Goal: Information Seeking & Learning: Learn about a topic

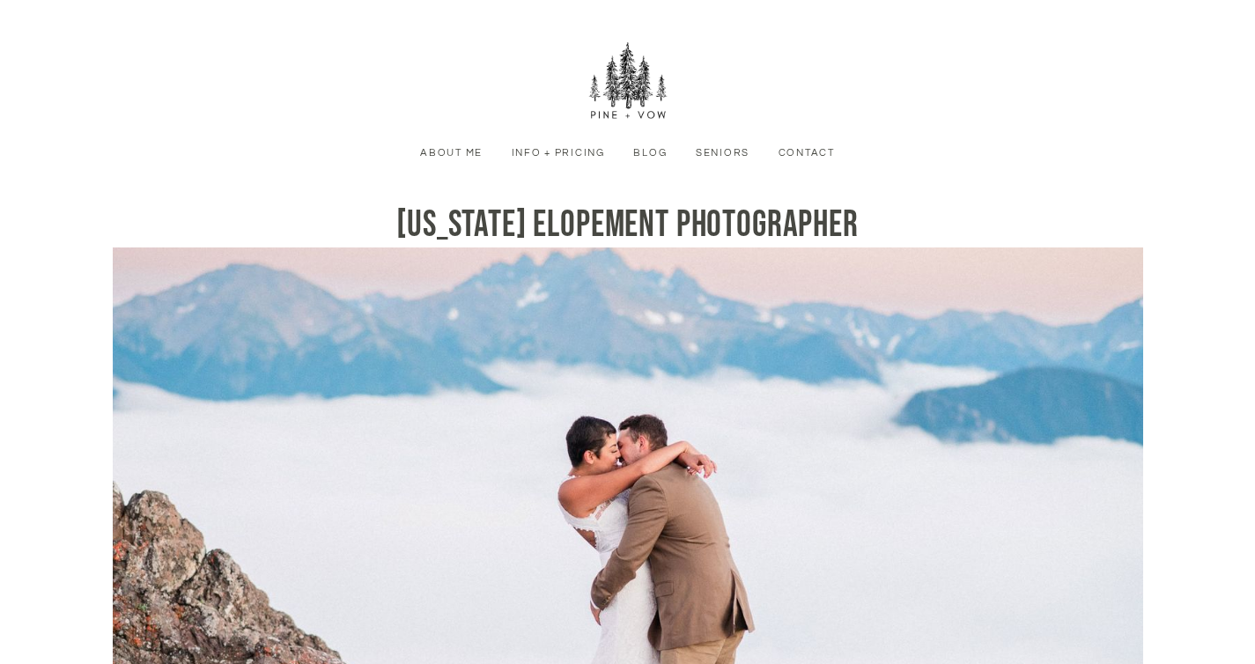
click at [563, 159] on link "Info + Pricing" at bounding box center [558, 153] width 114 height 16
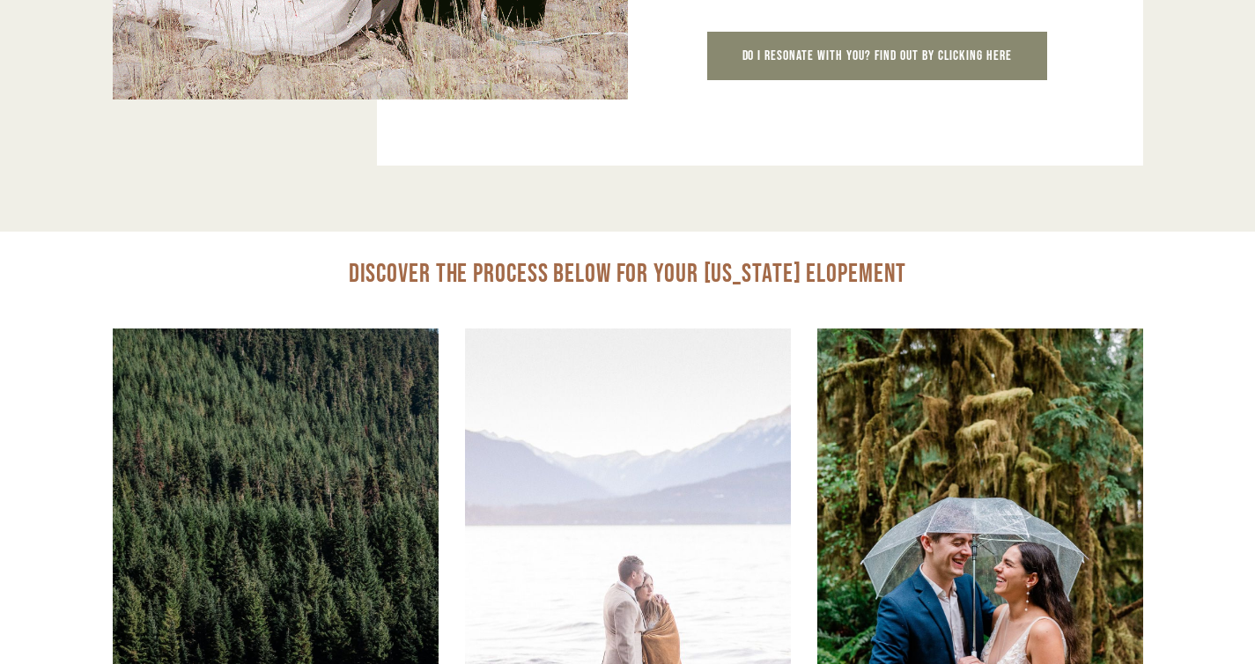
scroll to position [1657, 0]
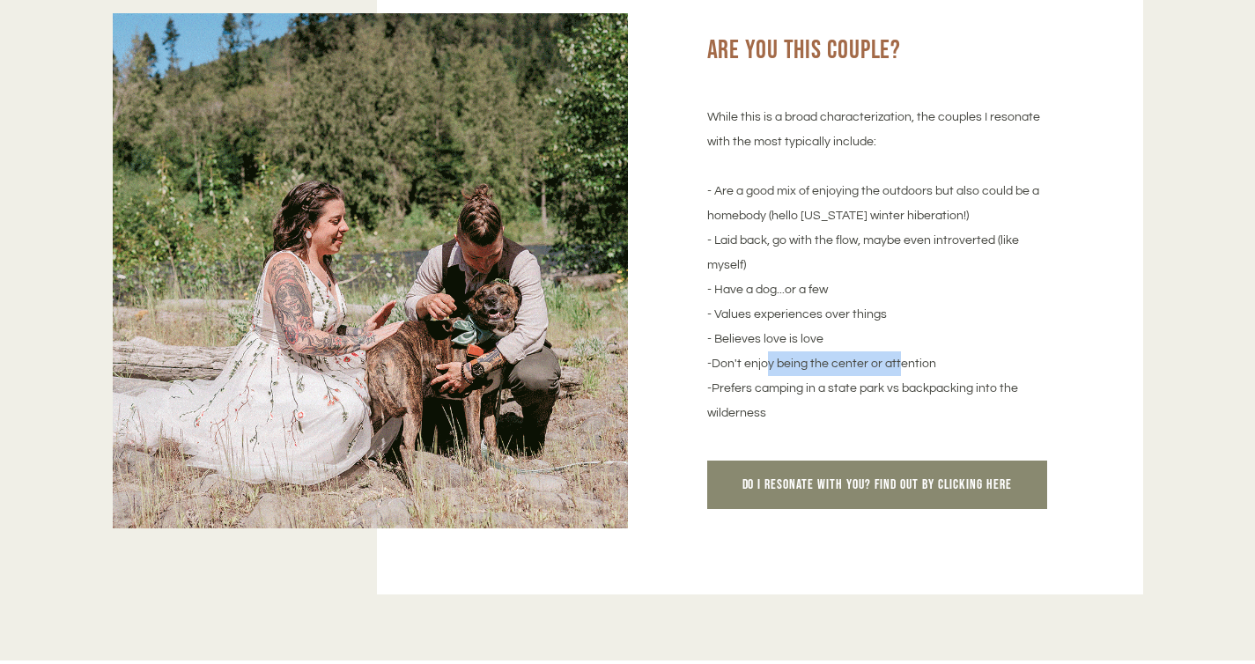
drag, startPoint x: 761, startPoint y: 366, endPoint x: 889, endPoint y: 368, distance: 128.6
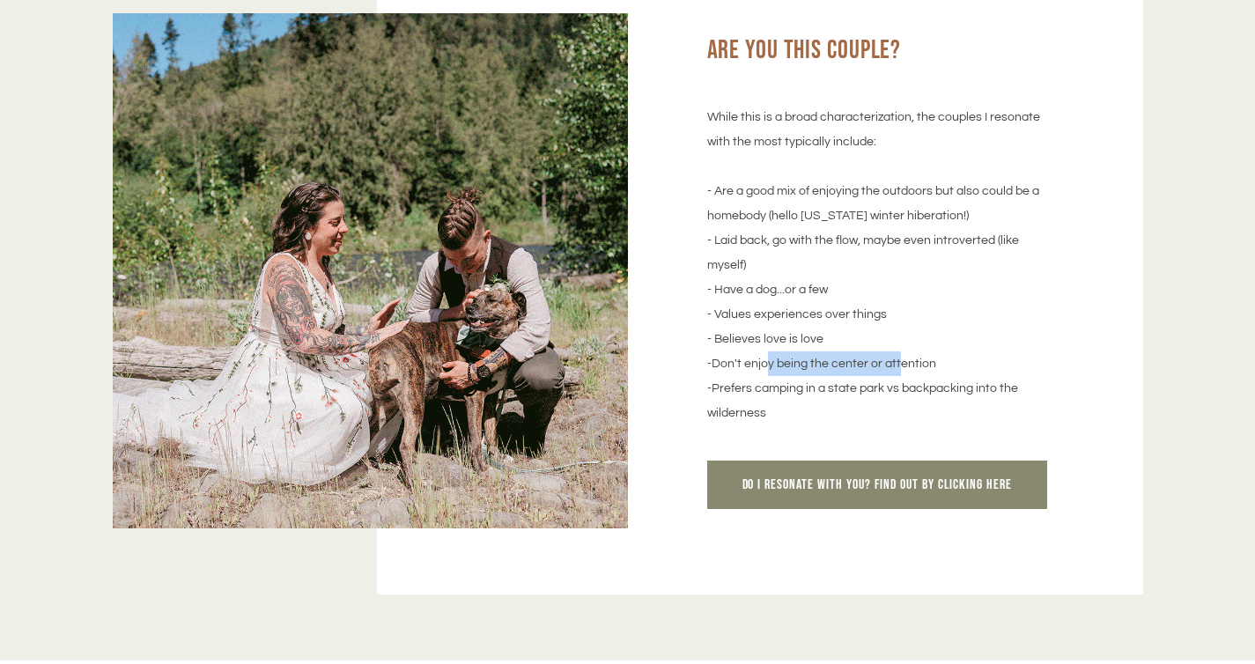
click at [889, 368] on p "While this is a broad characterization, the couples I resonate with the most ty…" at bounding box center [881, 265] width 348 height 321
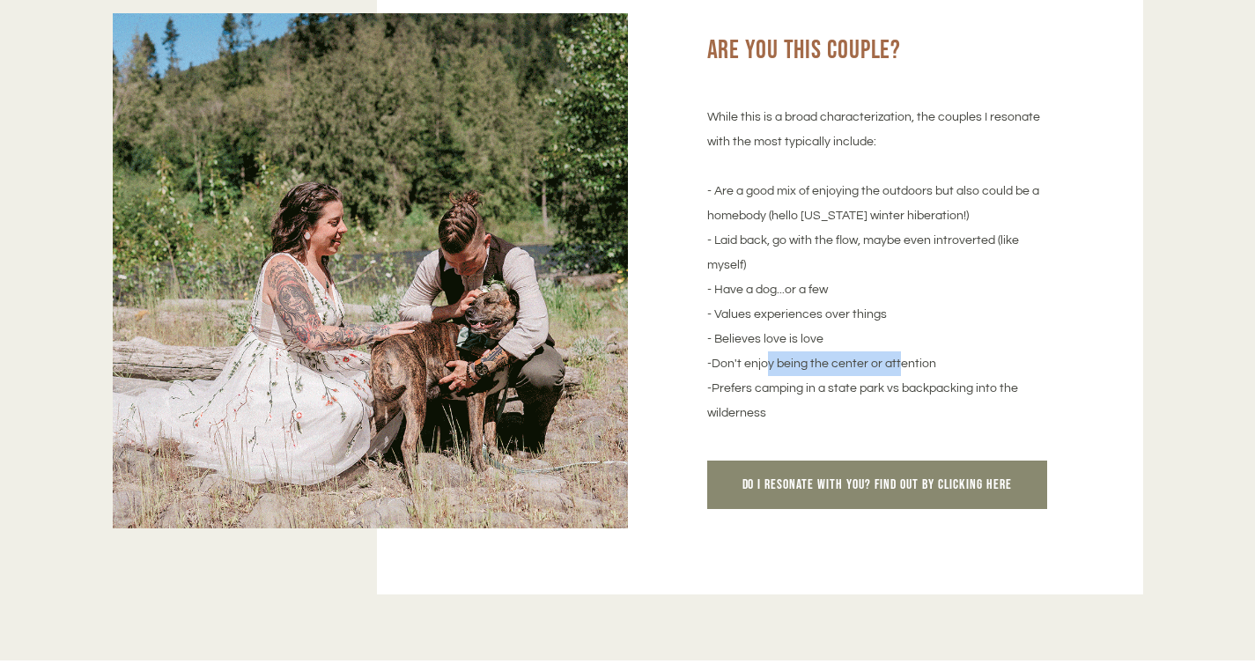
click at [889, 368] on p "While this is a broad characterization, the couples I resonate with the most ty…" at bounding box center [881, 265] width 348 height 321
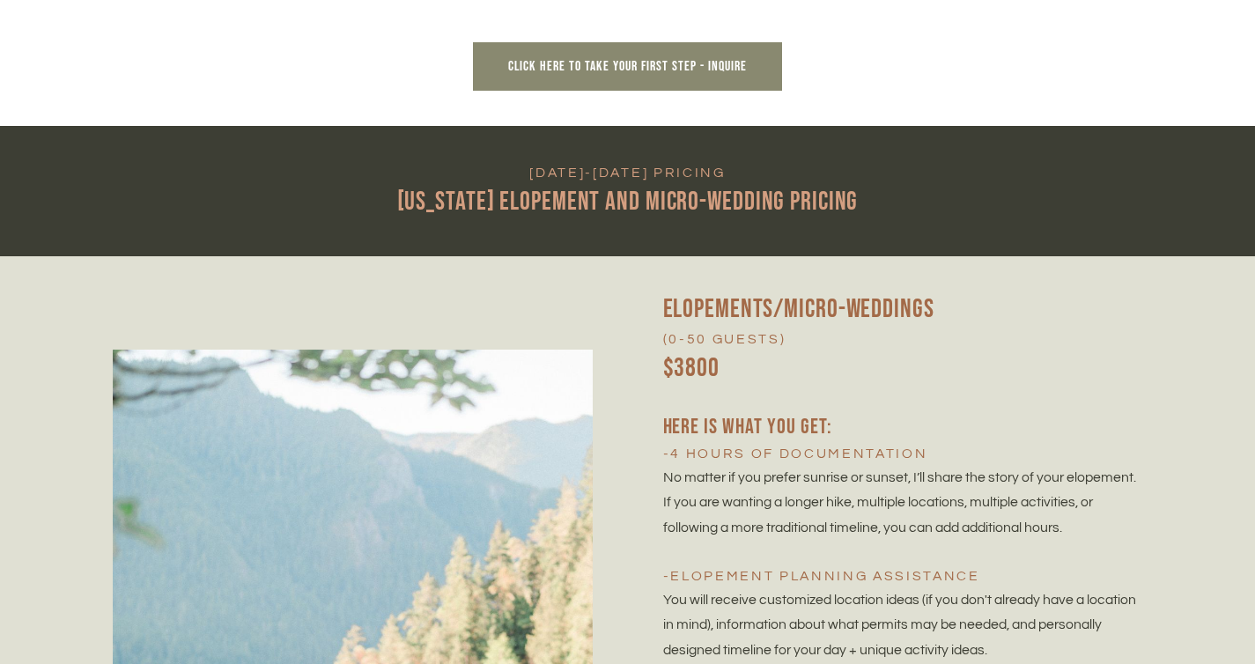
scroll to position [3830, 0]
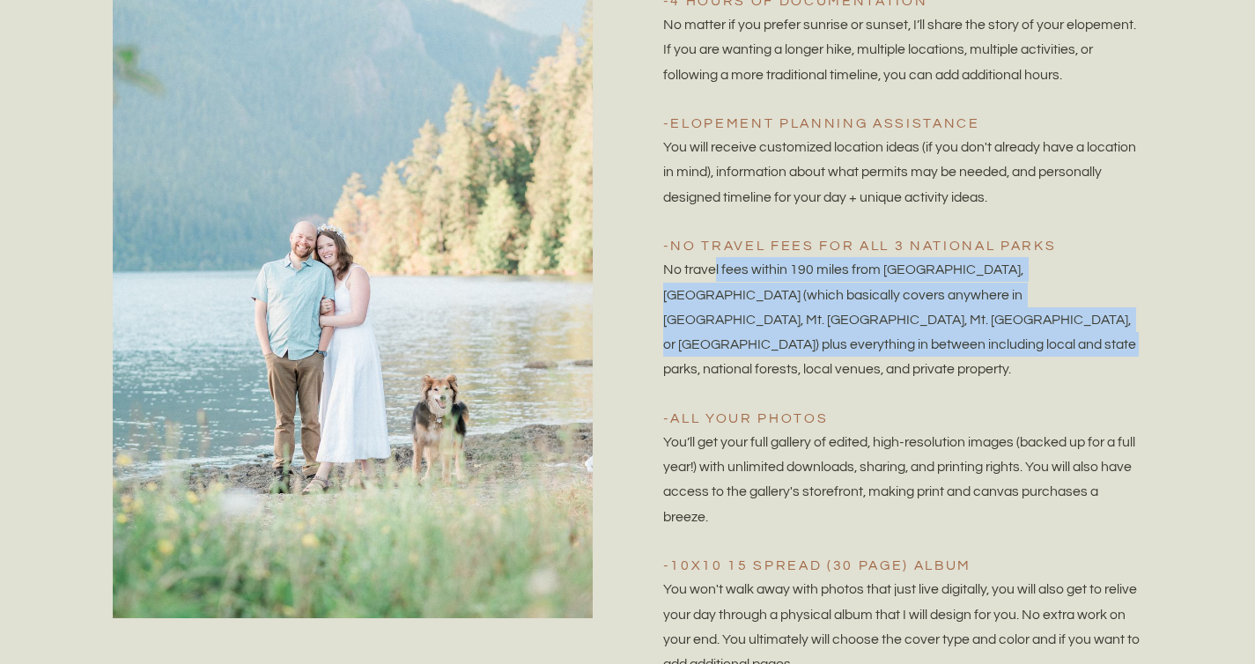
drag, startPoint x: 762, startPoint y: 275, endPoint x: 833, endPoint y: 351, distance: 104.0
click at [833, 351] on span "No travel fees within 190 miles from [GEOGRAPHIC_DATA], [GEOGRAPHIC_DATA] (whic…" at bounding box center [901, 319] width 476 height 114
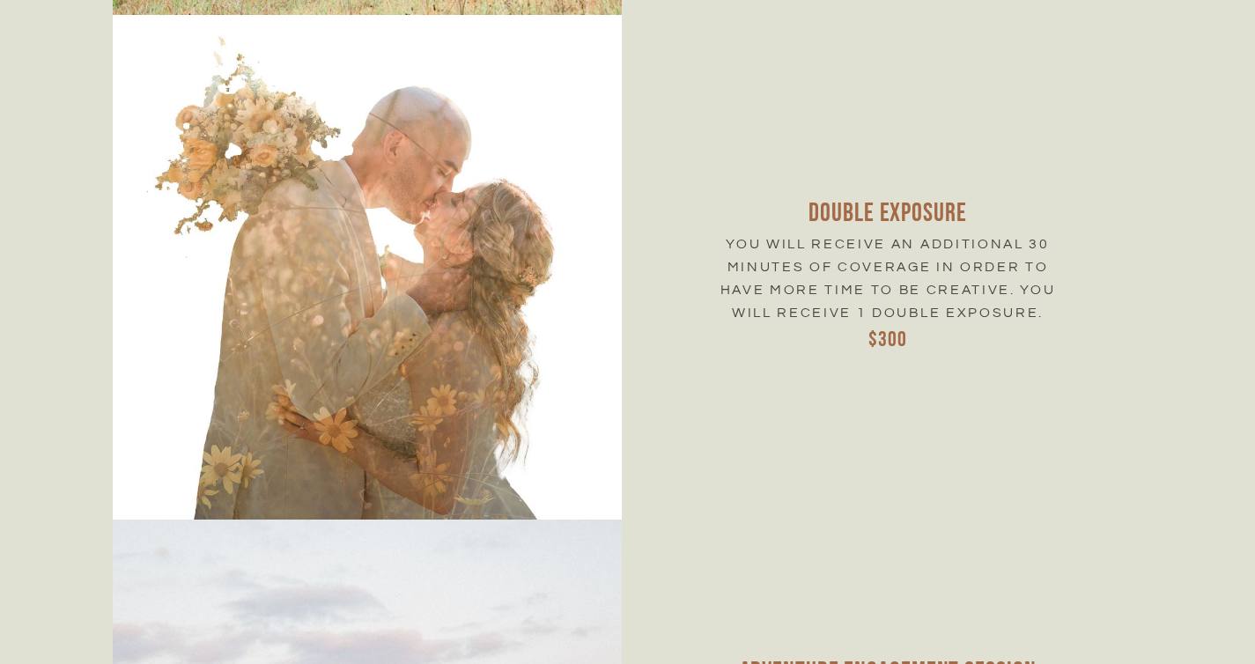
scroll to position [7360, 0]
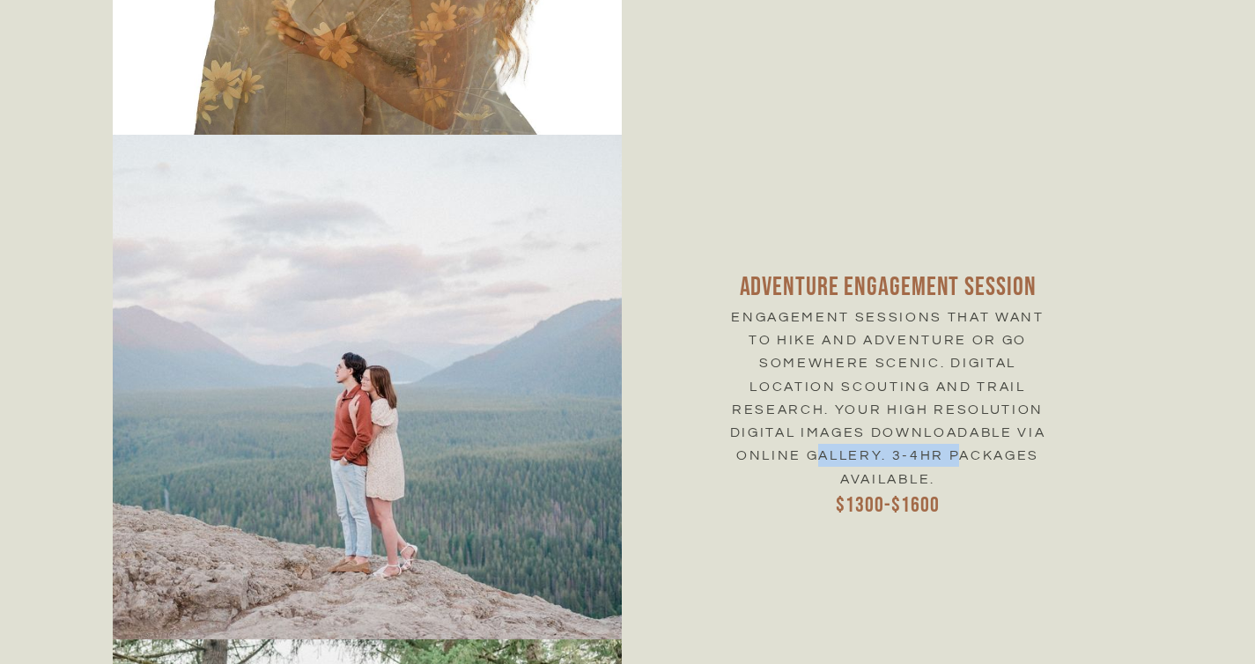
drag, startPoint x: 816, startPoint y: 452, endPoint x: 956, endPoint y: 455, distance: 140.1
click at [956, 455] on span "Engagement sessions that want to hike and adventure or go somewhere scenic. Dig…" at bounding box center [890, 398] width 321 height 176
click at [933, 459] on span "Engagement sessions that want to hike and adventure or go somewhere scenic. Dig…" at bounding box center [890, 398] width 321 height 176
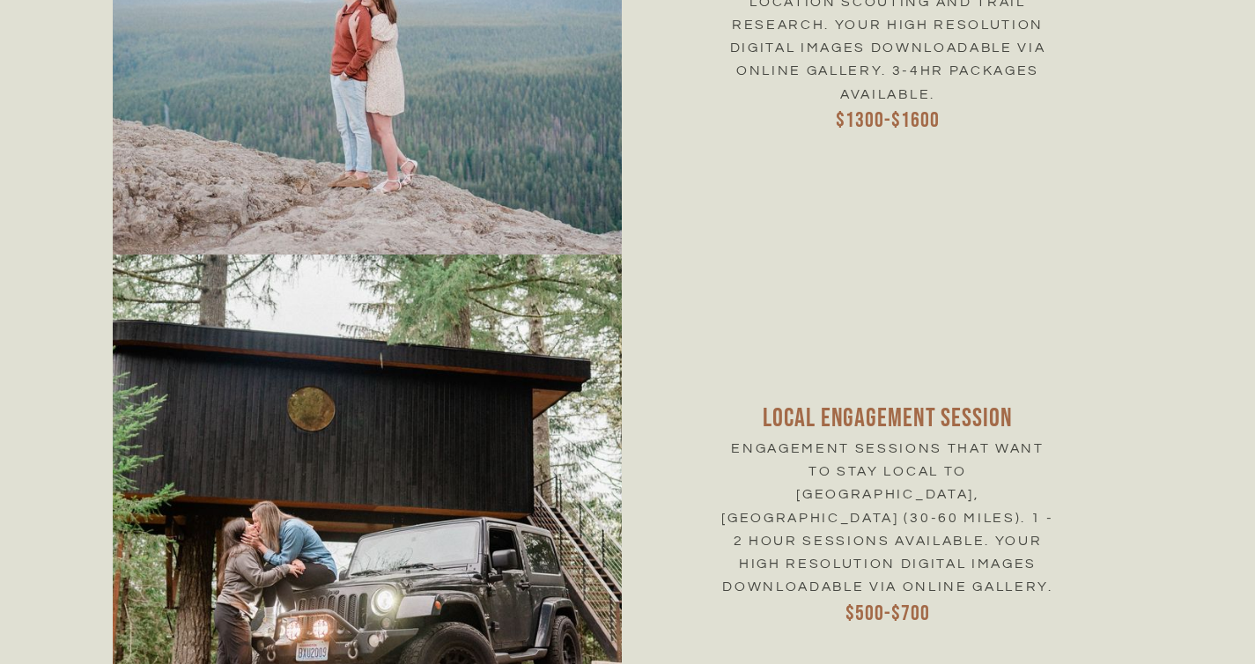
scroll to position [7779, 0]
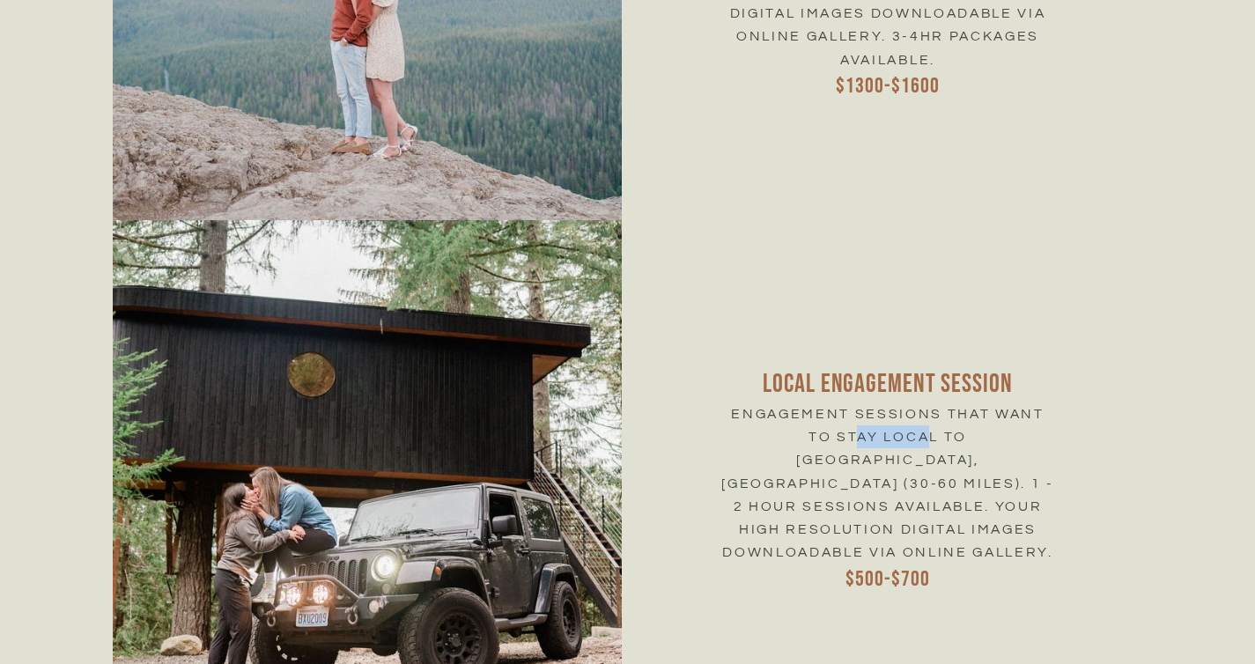
drag, startPoint x: 786, startPoint y: 458, endPoint x: 851, endPoint y: 454, distance: 65.3
click at [851, 454] on span "Engagement sessions that want to stay local to [GEOGRAPHIC_DATA], [GEOGRAPHIC_D…" at bounding box center [889, 483] width 337 height 152
click at [842, 503] on span "Engagement sessions that want to stay local to [GEOGRAPHIC_DATA], [GEOGRAPHIC_D…" at bounding box center [889, 483] width 337 height 152
drag, startPoint x: 838, startPoint y: 541, endPoint x: 860, endPoint y: 538, distance: 22.2
click at [858, 540] on span "Engagement sessions that want to stay local to [GEOGRAPHIC_DATA], [GEOGRAPHIC_D…" at bounding box center [889, 483] width 337 height 152
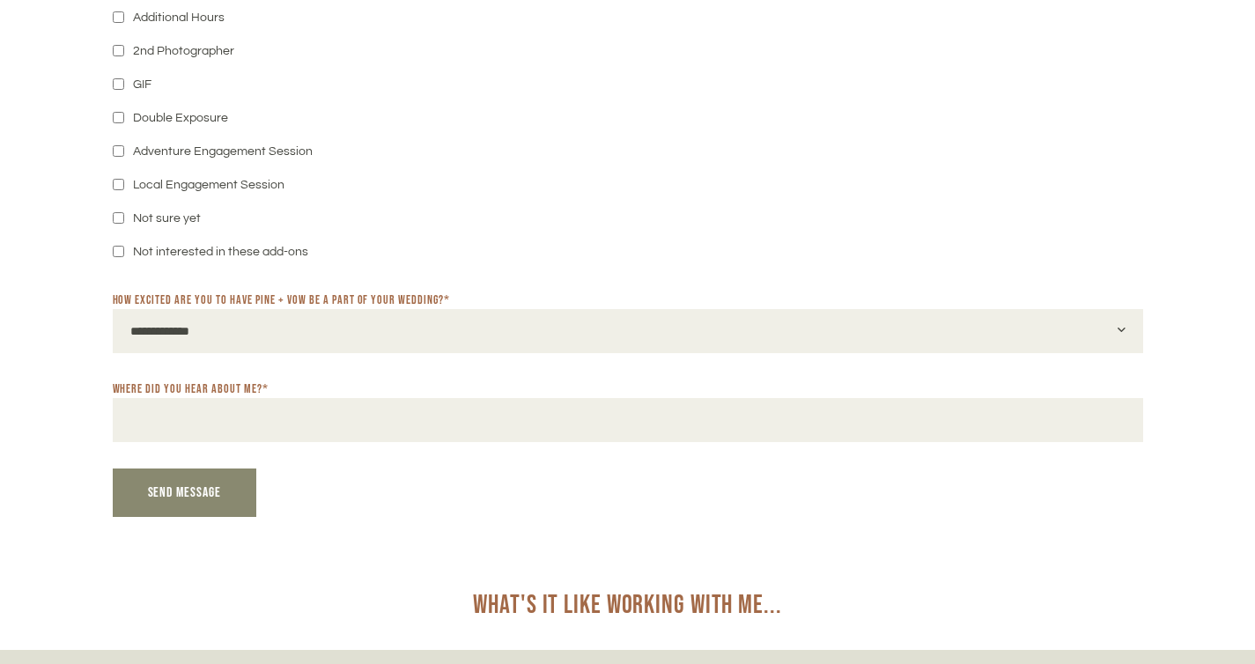
scroll to position [10097, 0]
